Goal: Information Seeking & Learning: Understand process/instructions

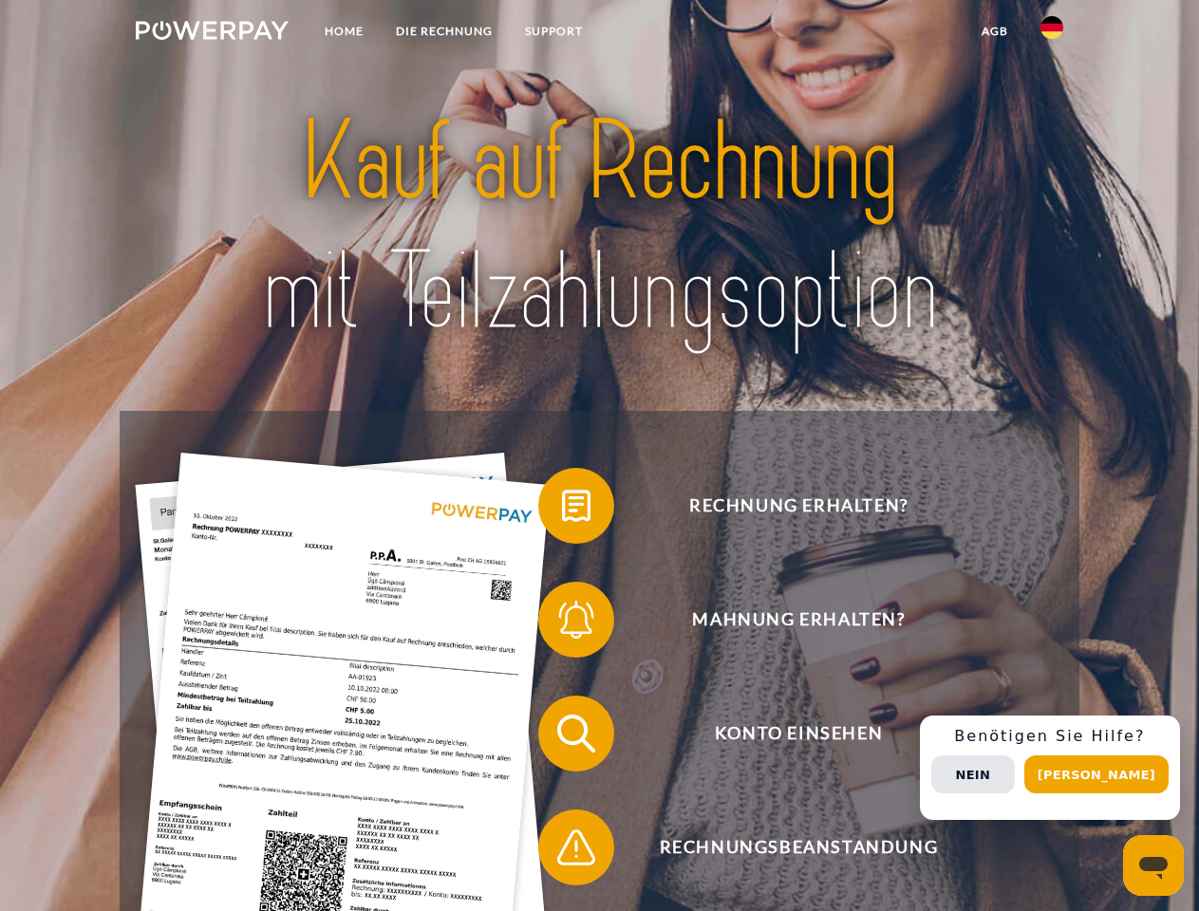
click at [212, 33] on img at bounding box center [212, 30] width 153 height 19
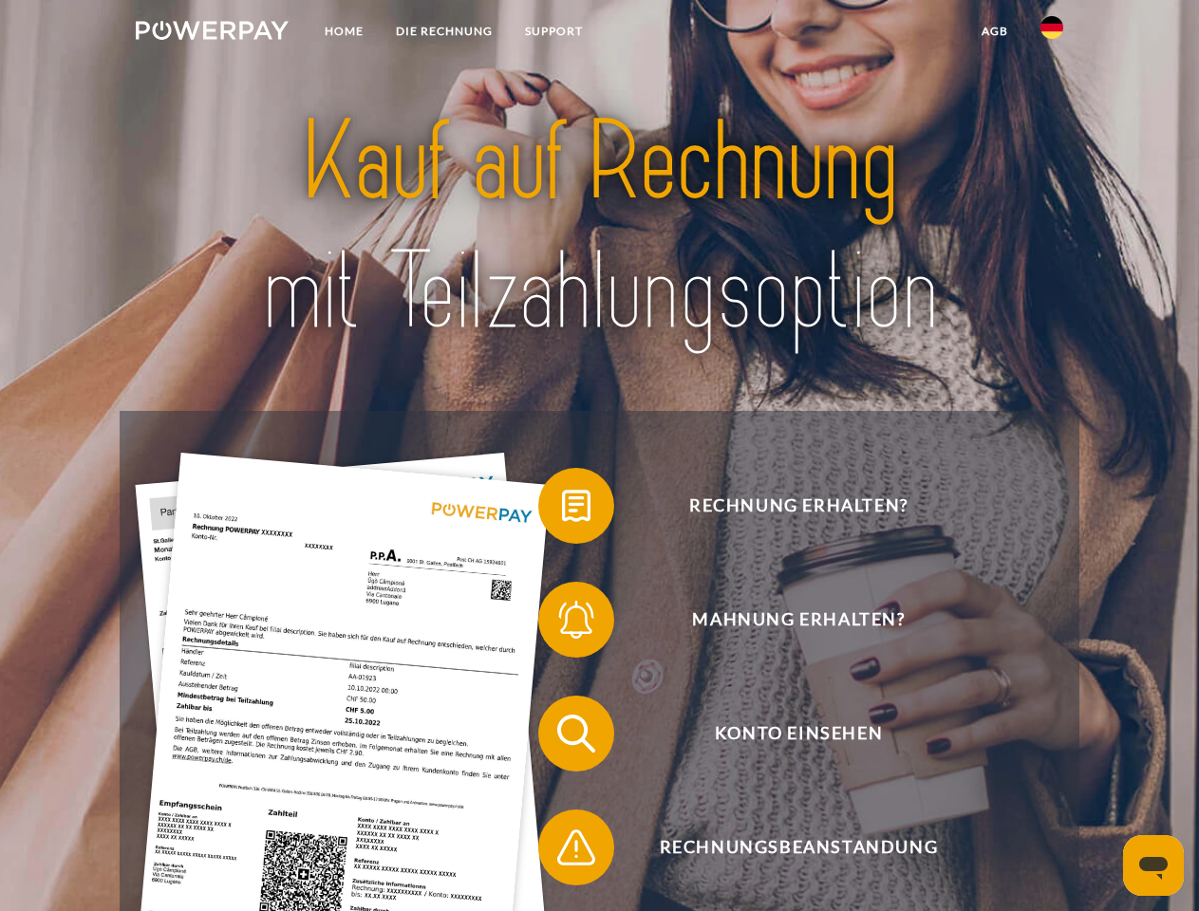
click at [1052, 33] on img at bounding box center [1052, 27] width 23 height 23
click at [994, 31] on link "agb" at bounding box center [995, 31] width 59 height 34
click at [562, 510] on span at bounding box center [547, 506] width 95 height 95
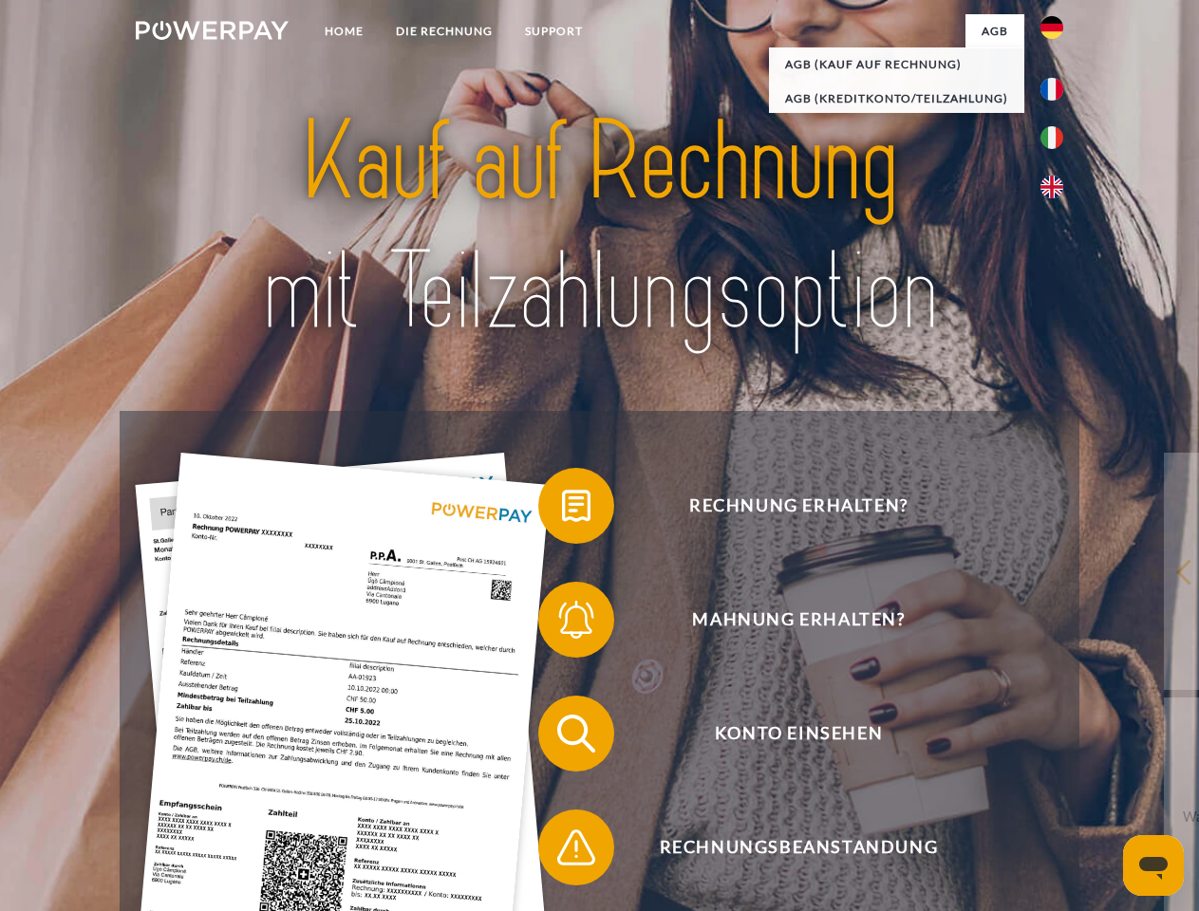
click at [562, 624] on span at bounding box center [547, 620] width 95 height 95
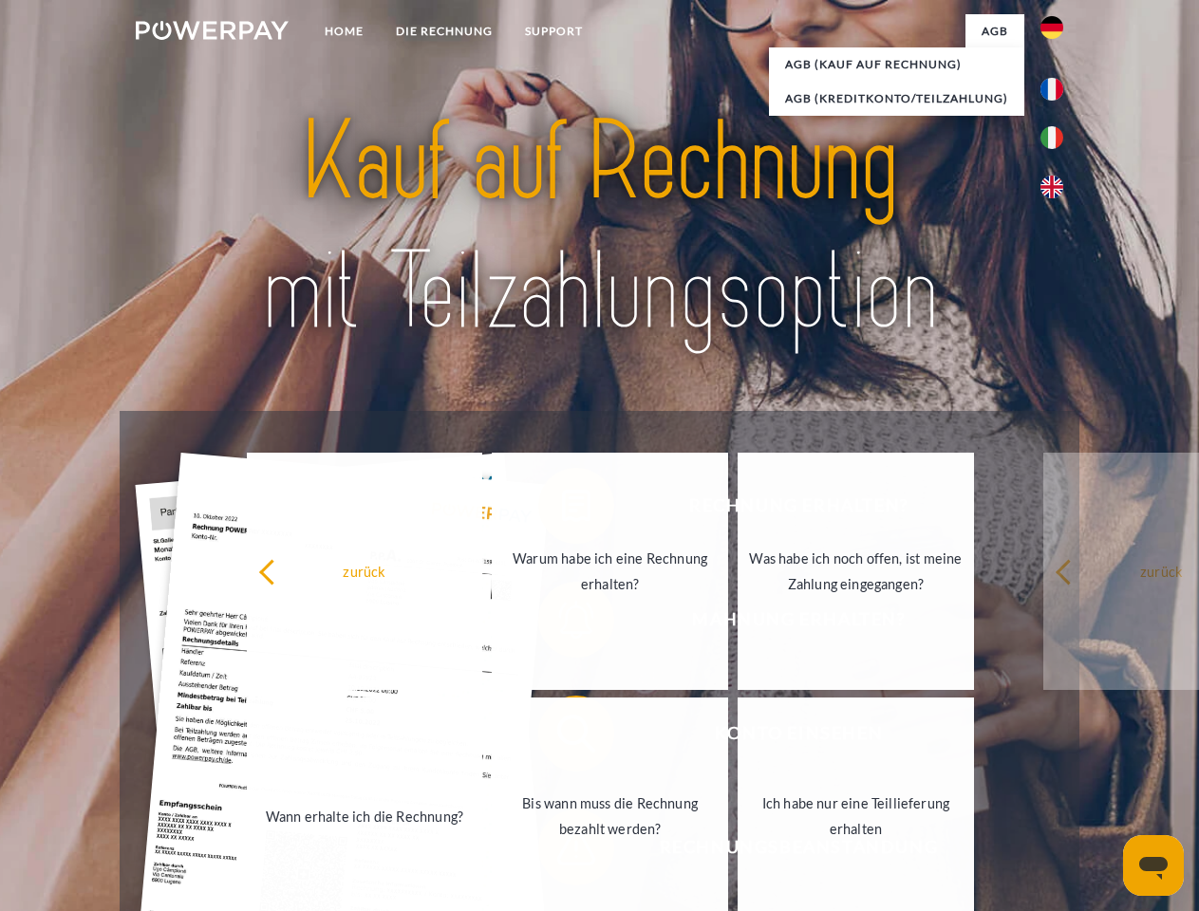
click at [562, 738] on link "Bis wann muss die Rechnung bezahlt werden?" at bounding box center [610, 816] width 236 height 237
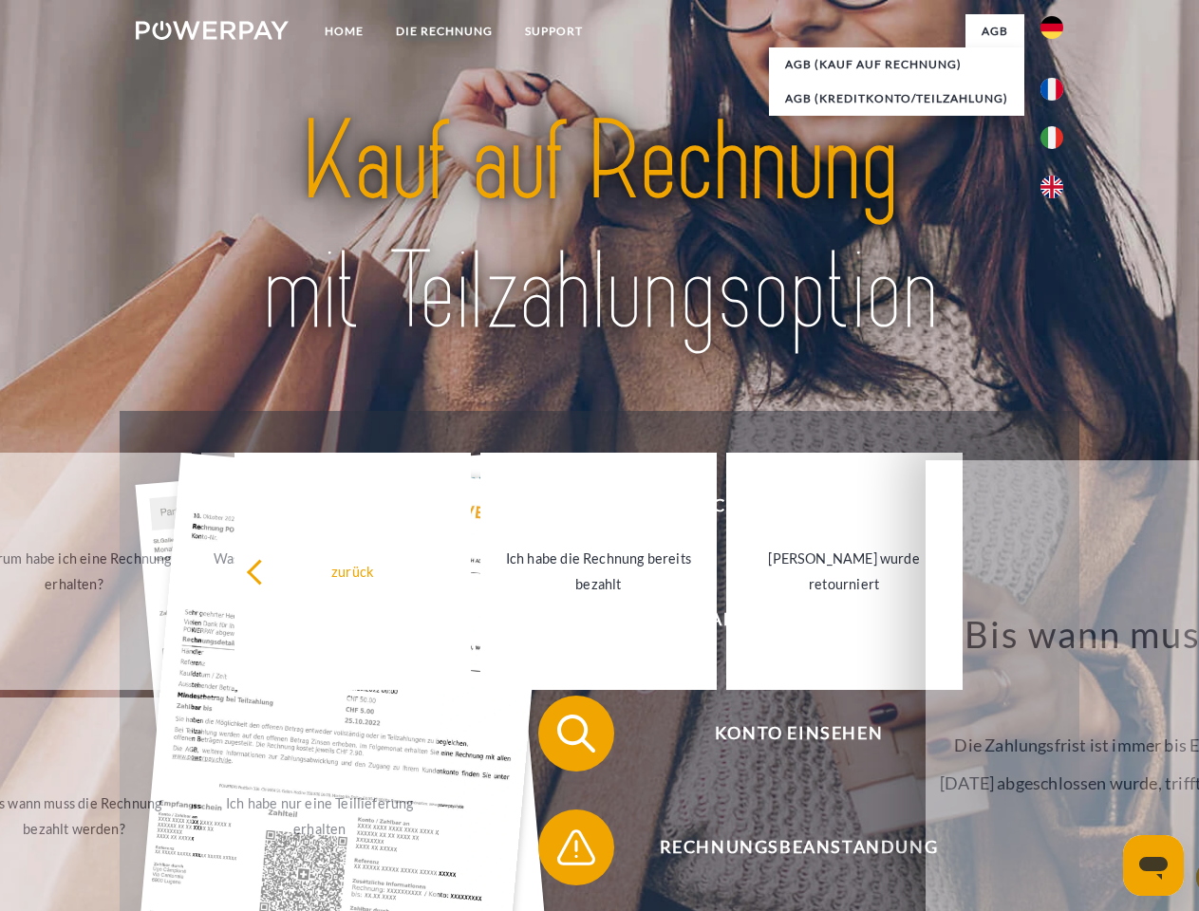
click at [562, 852] on span at bounding box center [547, 847] width 95 height 95
click at [1057, 768] on div "Rechnung erhalten? Mahnung erhalten? Konto einsehen" at bounding box center [599, 791] width 959 height 760
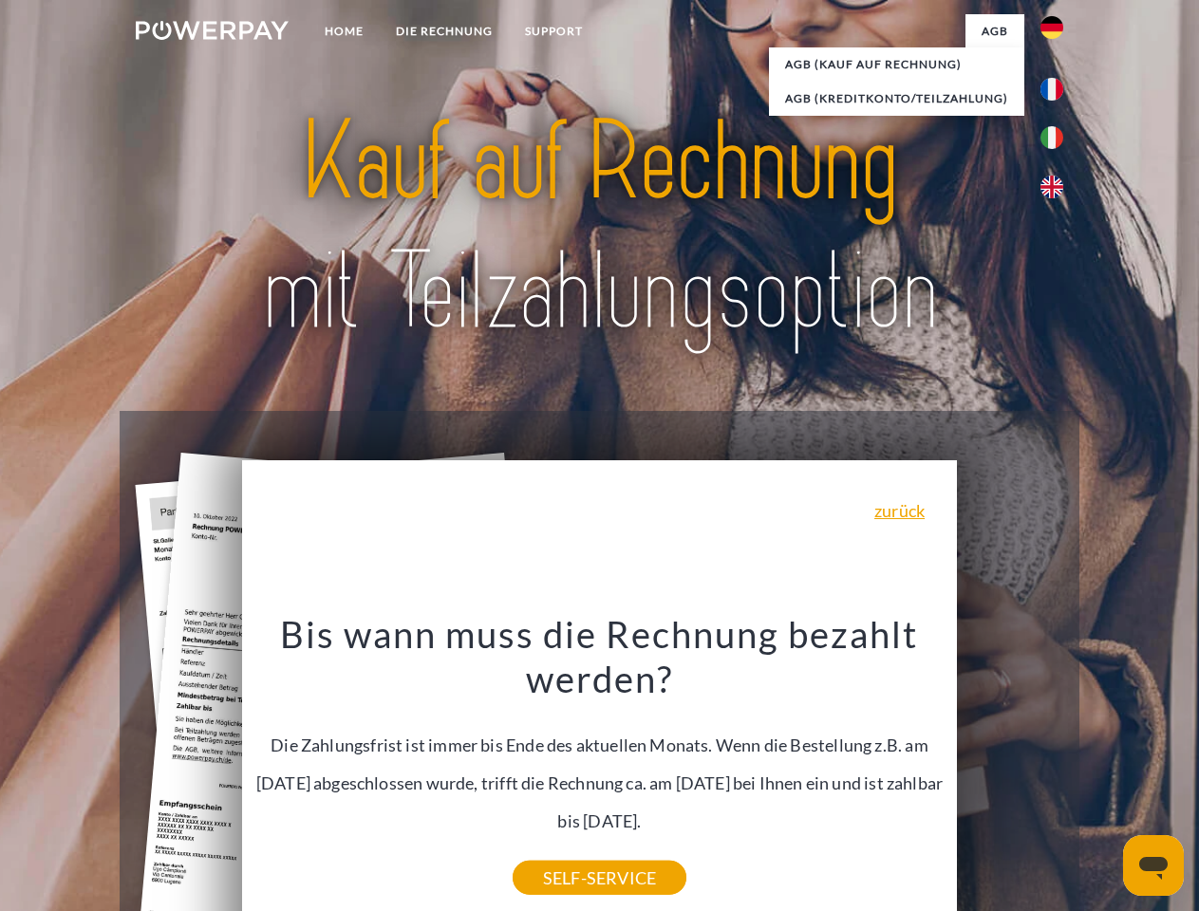
click at [1010, 772] on span "Konto einsehen" at bounding box center [798, 734] width 465 height 76
click at [1103, 775] on header "Home DIE RECHNUNG SUPPORT" at bounding box center [599, 655] width 1199 height 1311
